Goal: Task Accomplishment & Management: Use online tool/utility

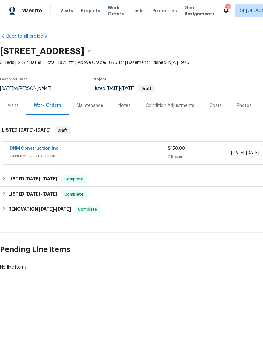
scroll to position [0, 93]
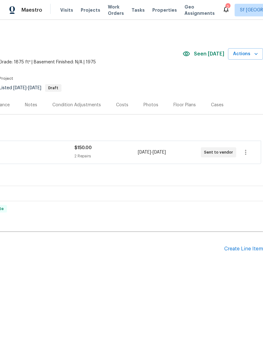
click at [64, 11] on span "Visits" at bounding box center [66, 10] width 13 height 6
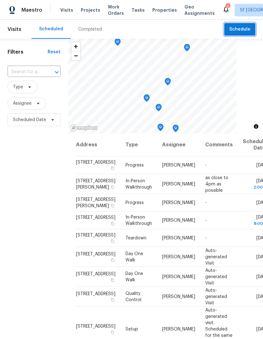
click at [227, 30] on button "Schedule" at bounding box center [239, 29] width 31 height 13
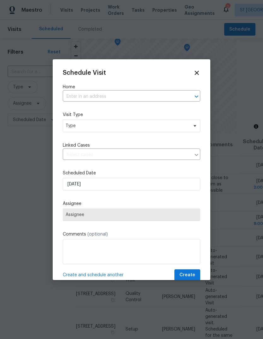
click at [110, 94] on input "text" at bounding box center [123, 97] width 120 height 10
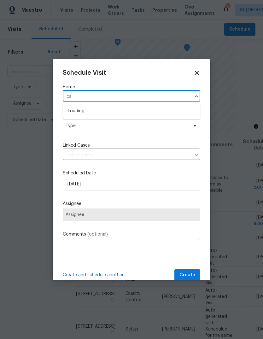
type input "call"
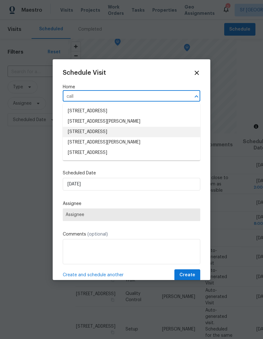
click at [122, 132] on li "[STREET_ADDRESS]" at bounding box center [132, 132] width 138 height 10
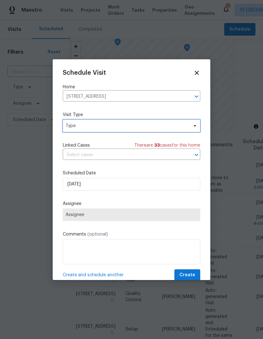
click at [94, 130] on span "Type" at bounding box center [132, 126] width 138 height 13
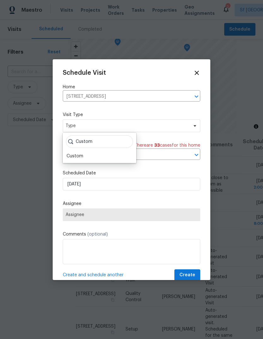
type input "Custom"
click at [70, 153] on div "Custom" at bounding box center [75, 156] width 17 height 6
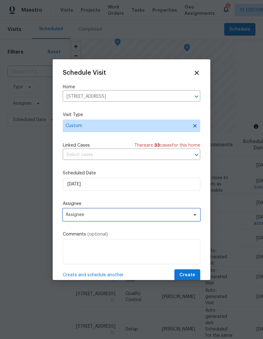
click at [70, 215] on span "Assignee" at bounding box center [128, 214] width 124 height 5
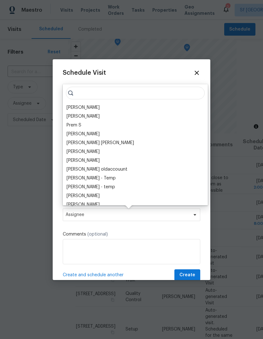
click at [71, 106] on div "[PERSON_NAME]" at bounding box center [83, 107] width 33 height 6
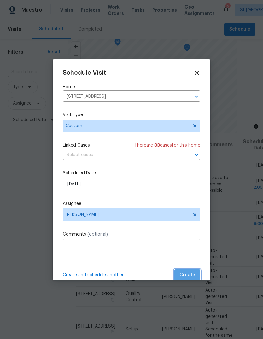
click at [190, 275] on span "Create" at bounding box center [188, 275] width 16 height 8
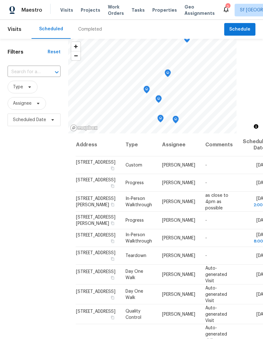
click at [110, 6] on span "Work Orders" at bounding box center [116, 10] width 16 height 13
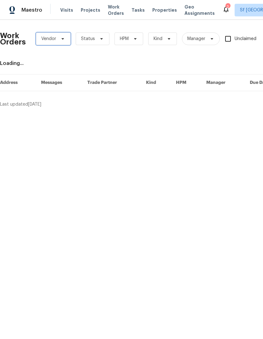
click at [52, 44] on span "Vendor" at bounding box center [53, 39] width 35 height 13
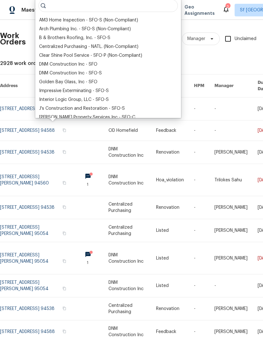
click at [80, 65] on div "DNM Construction Inc - SFO" at bounding box center [68, 64] width 58 height 6
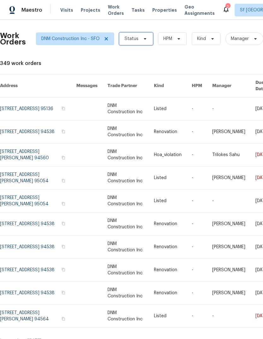
click at [134, 41] on span "Status" at bounding box center [132, 39] width 14 height 6
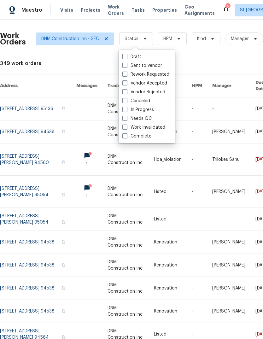
click at [147, 139] on label "Complete" at bounding box center [136, 136] width 29 height 6
click at [127, 137] on input "Complete" at bounding box center [124, 135] width 4 height 4
checkbox input "true"
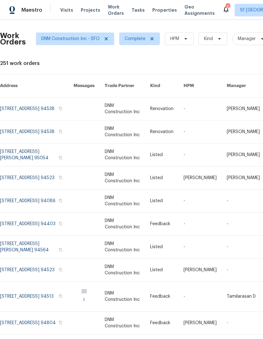
click at [83, 12] on span "Projects" at bounding box center [91, 10] width 20 height 6
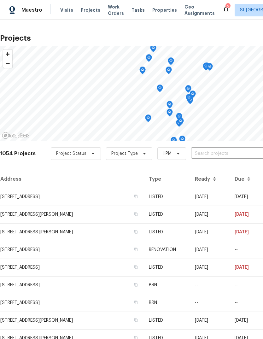
click at [214, 151] on input "text" at bounding box center [227, 154] width 72 height 10
type input "Piper"
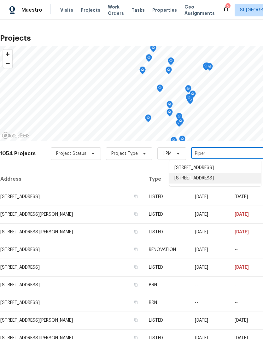
click at [207, 182] on li "[STREET_ADDRESS]" at bounding box center [215, 178] width 92 height 10
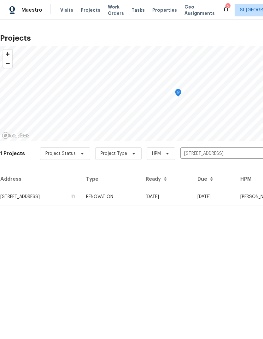
click at [43, 199] on td "[STREET_ADDRESS]" at bounding box center [40, 197] width 81 height 18
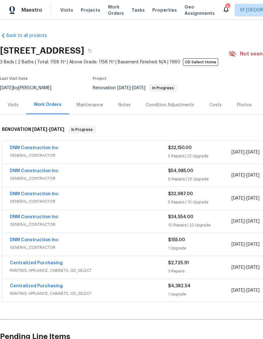
click at [39, 194] on link "DNM Construction Inc" at bounding box center [34, 194] width 49 height 4
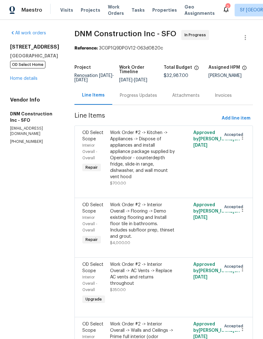
click at [166, 164] on div "Work Order #2 -> Kitchen -> Appliances -> Dispose of appliances and install app…" at bounding box center [143, 155] width 66 height 50
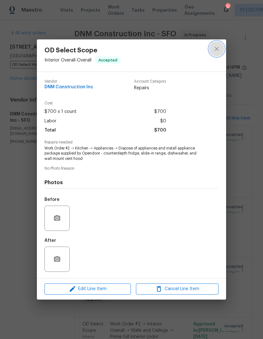
click at [217, 49] on icon "close" at bounding box center [217, 49] width 8 height 8
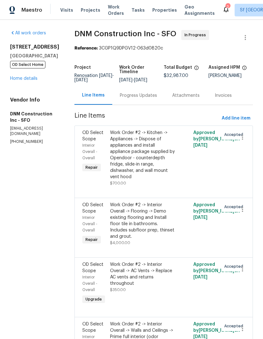
click at [15, 80] on link "Home details" at bounding box center [23, 78] width 27 height 4
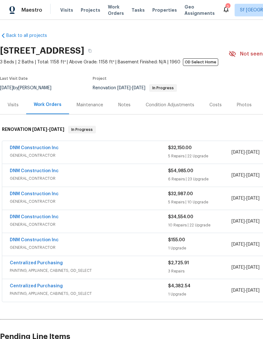
click at [62, 11] on span "Visits" at bounding box center [66, 10] width 13 height 6
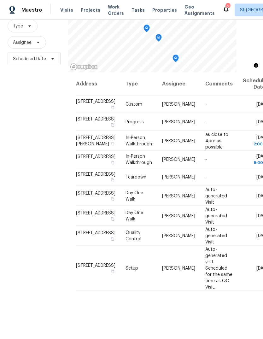
scroll to position [24, 0]
